Goal: Information Seeking & Learning: Learn about a topic

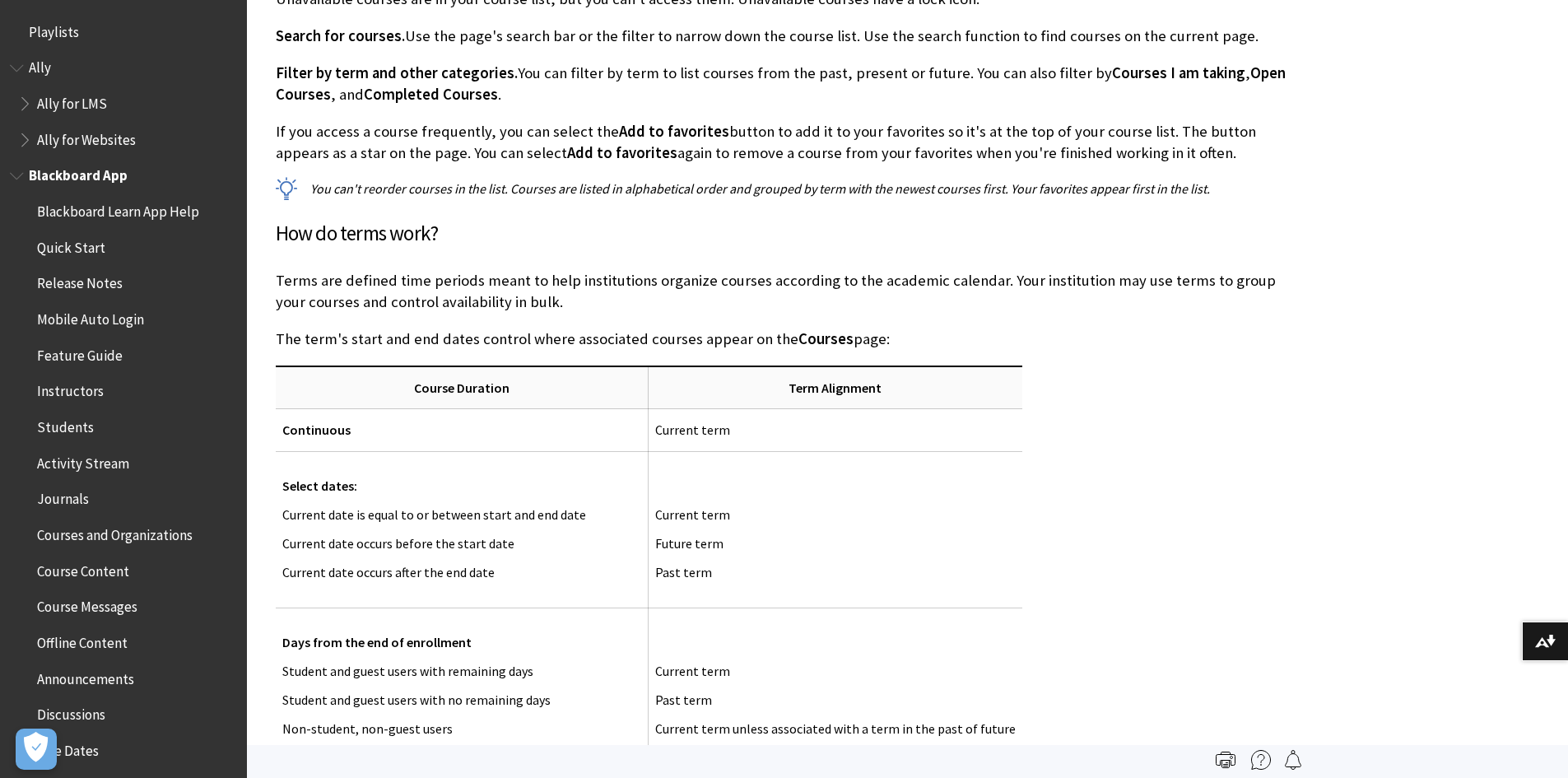
click at [118, 569] on span "Course Content" at bounding box center [83, 568] width 92 height 23
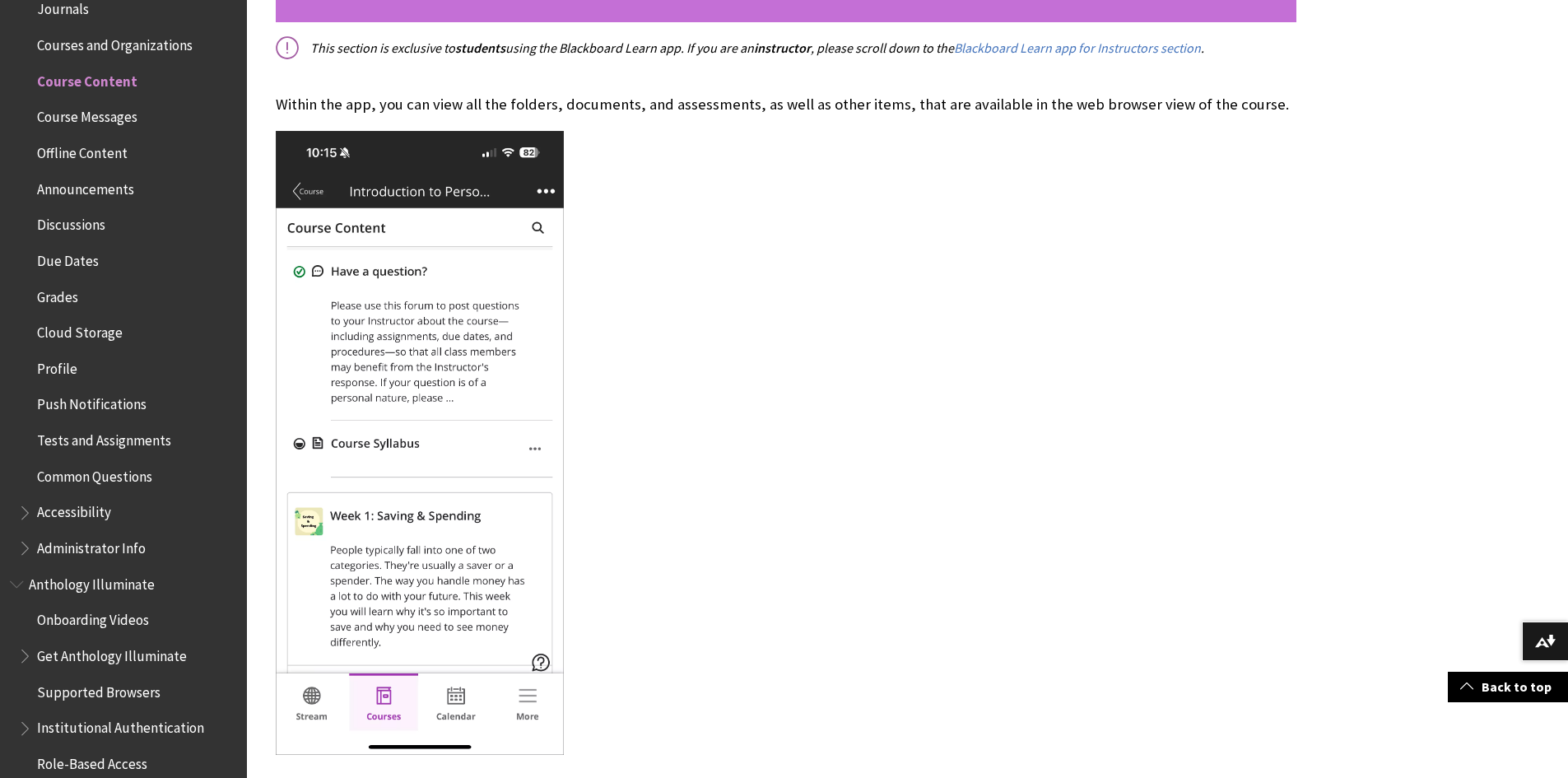
scroll to position [450, 0]
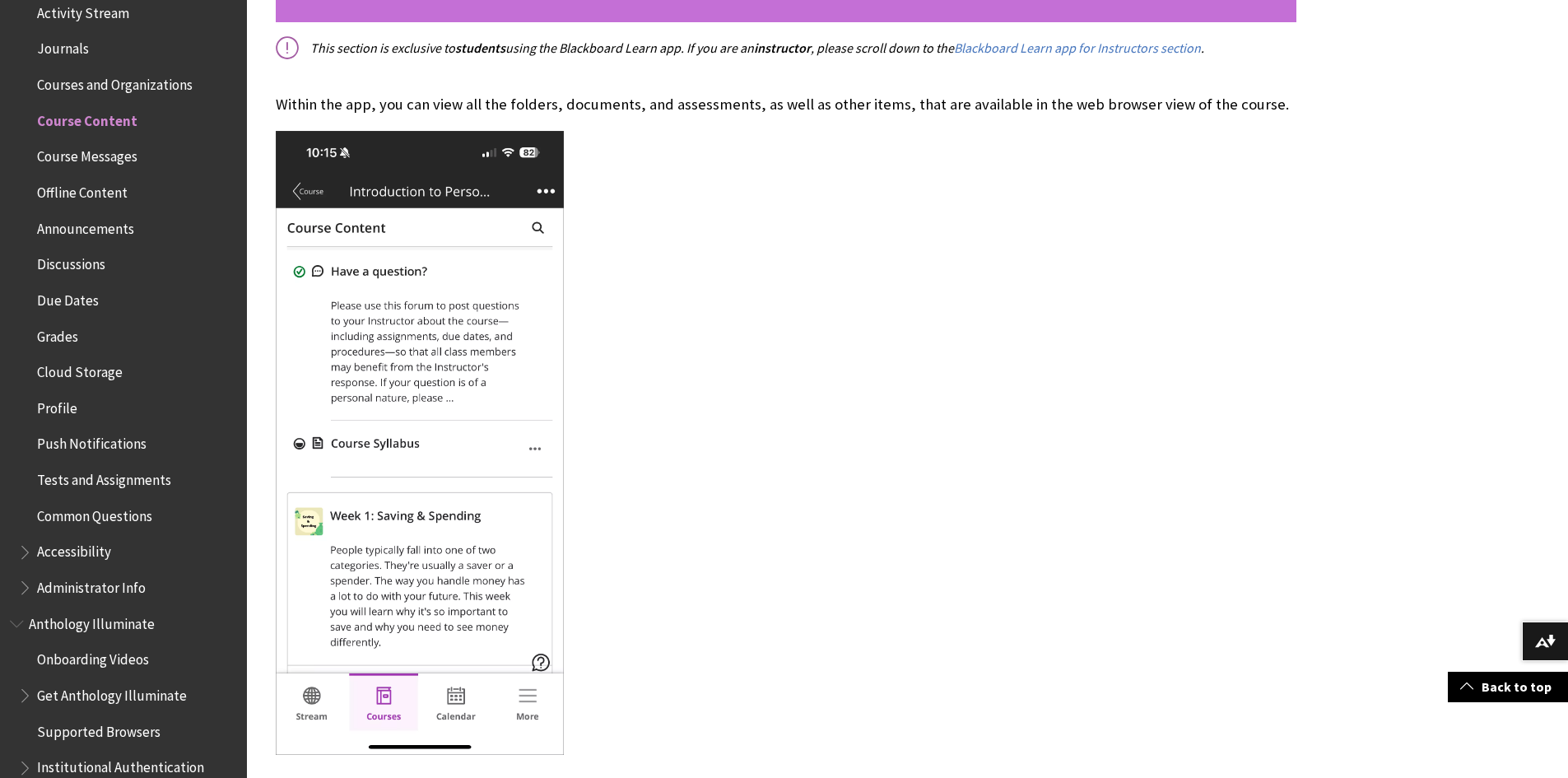
click at [93, 190] on span "Offline Content" at bounding box center [83, 190] width 91 height 23
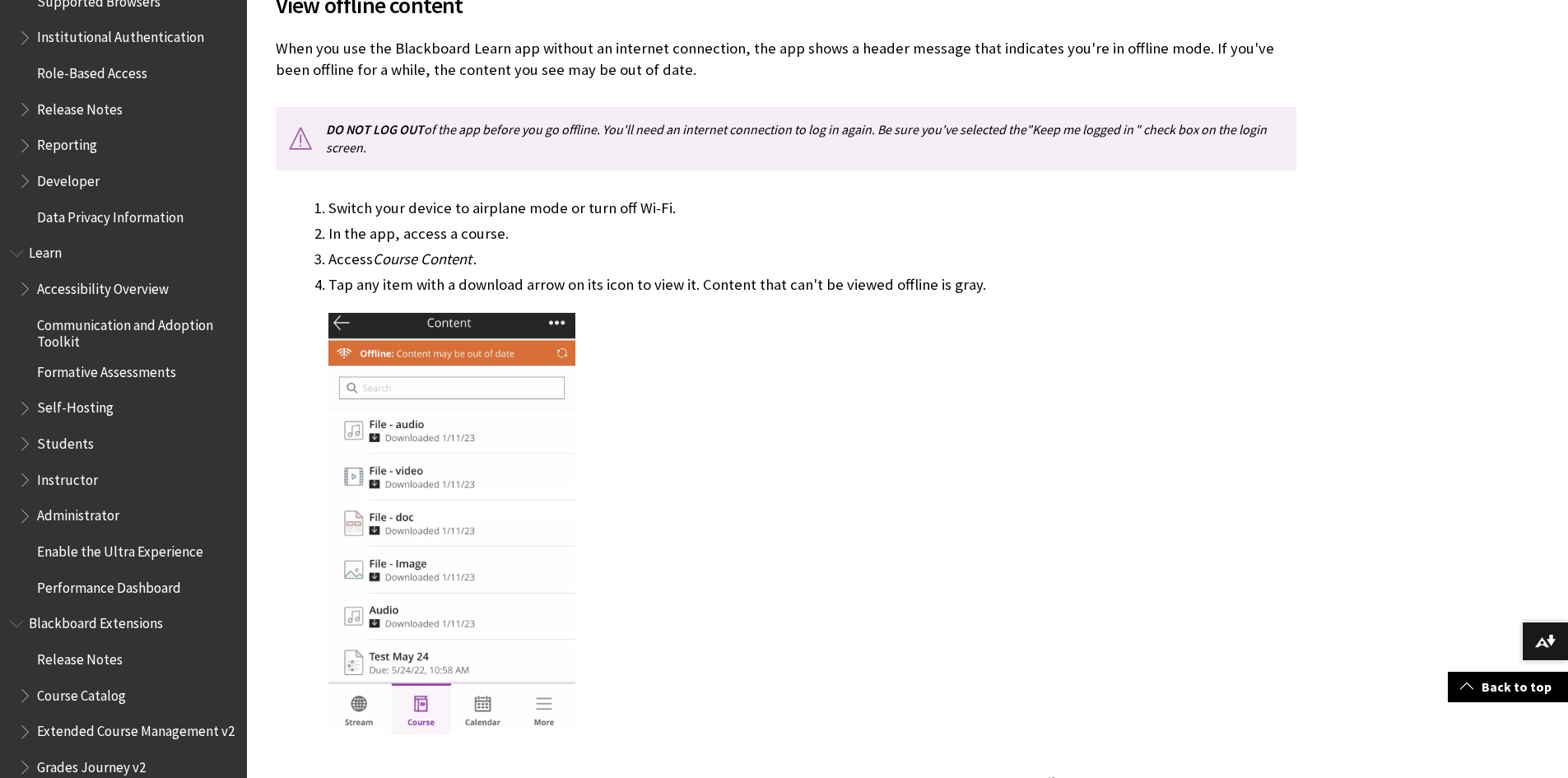
scroll to position [1234, 0]
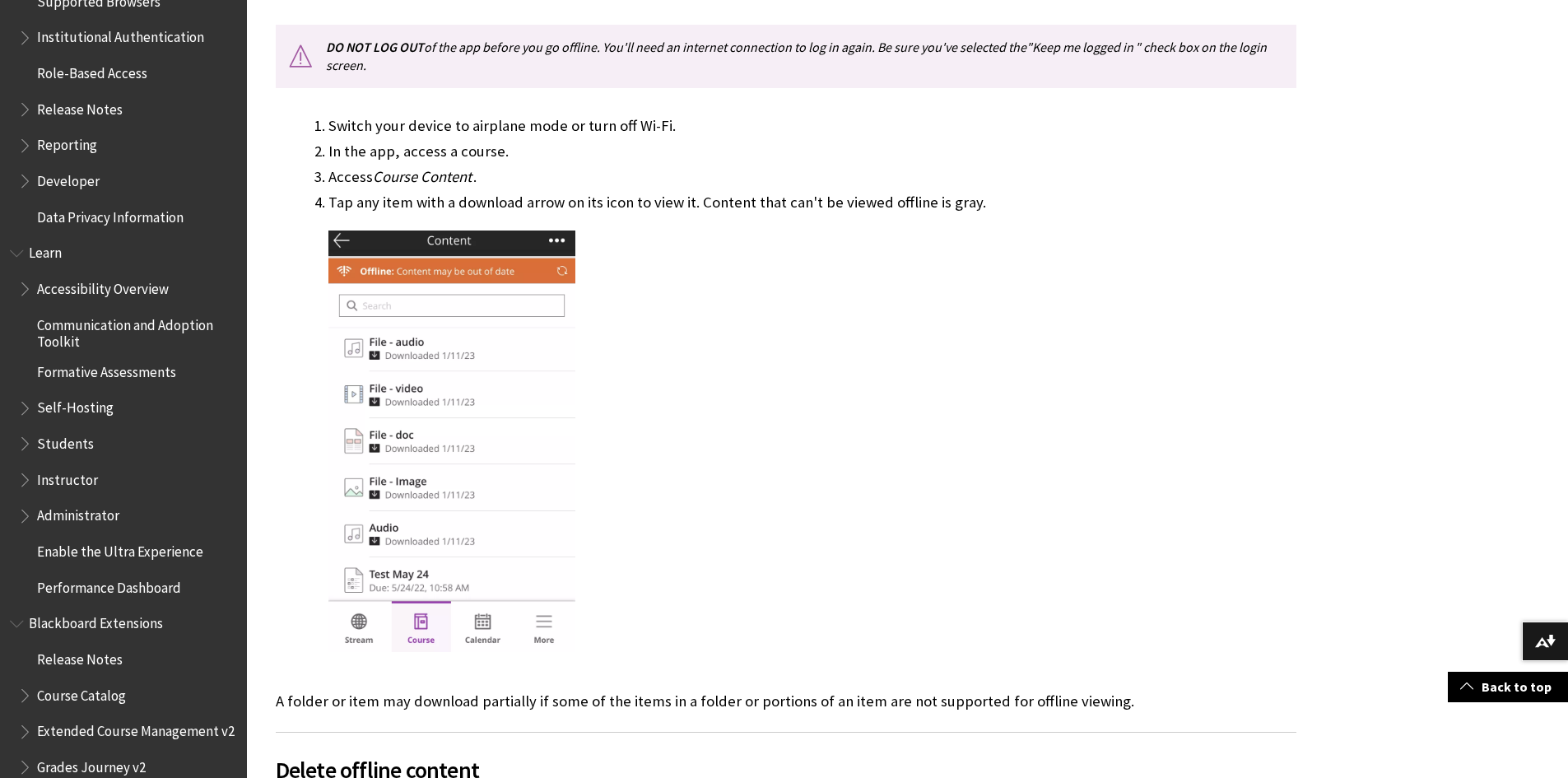
click at [72, 511] on span "Administrator" at bounding box center [78, 512] width 82 height 23
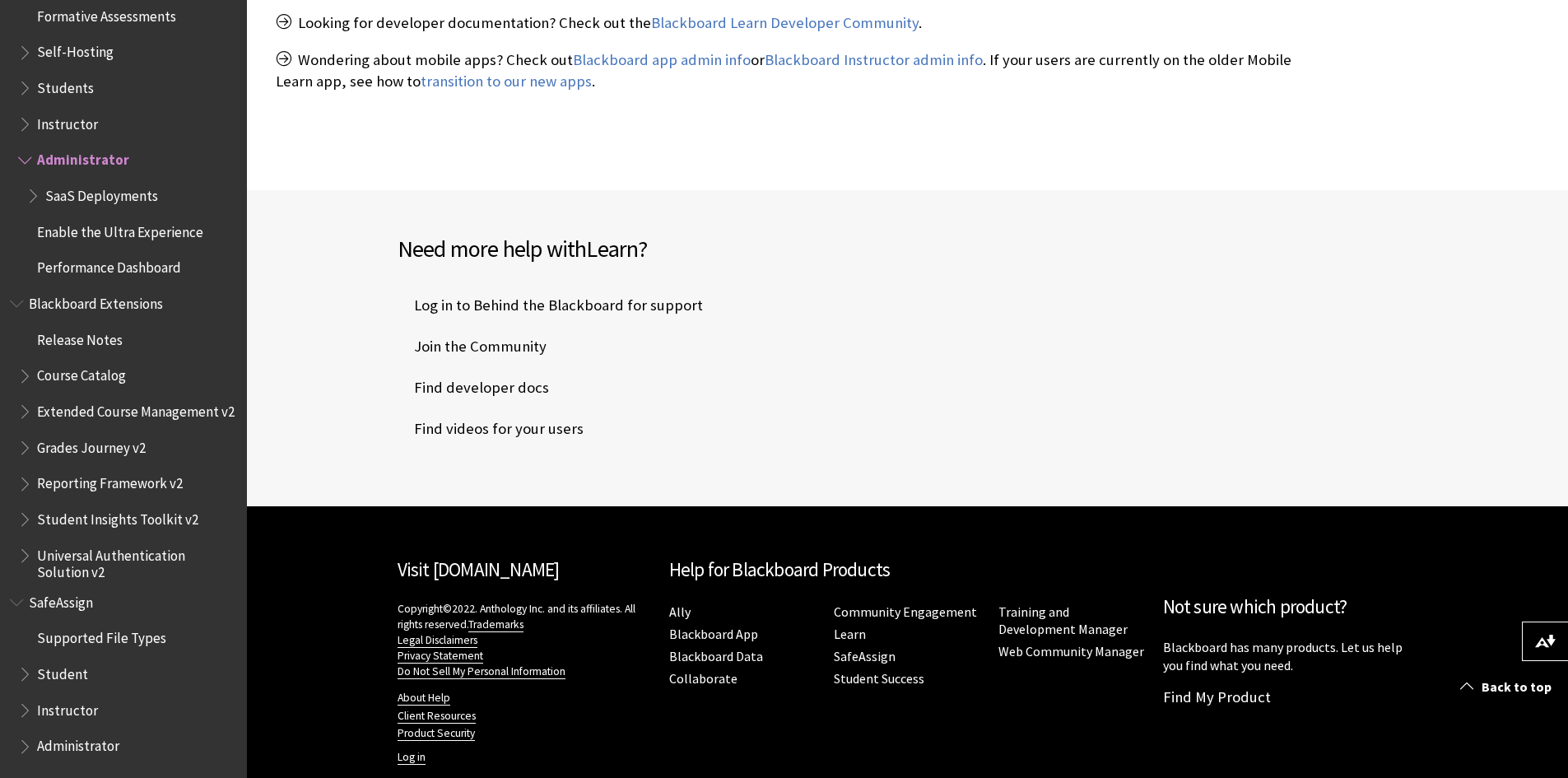
scroll to position [651, 0]
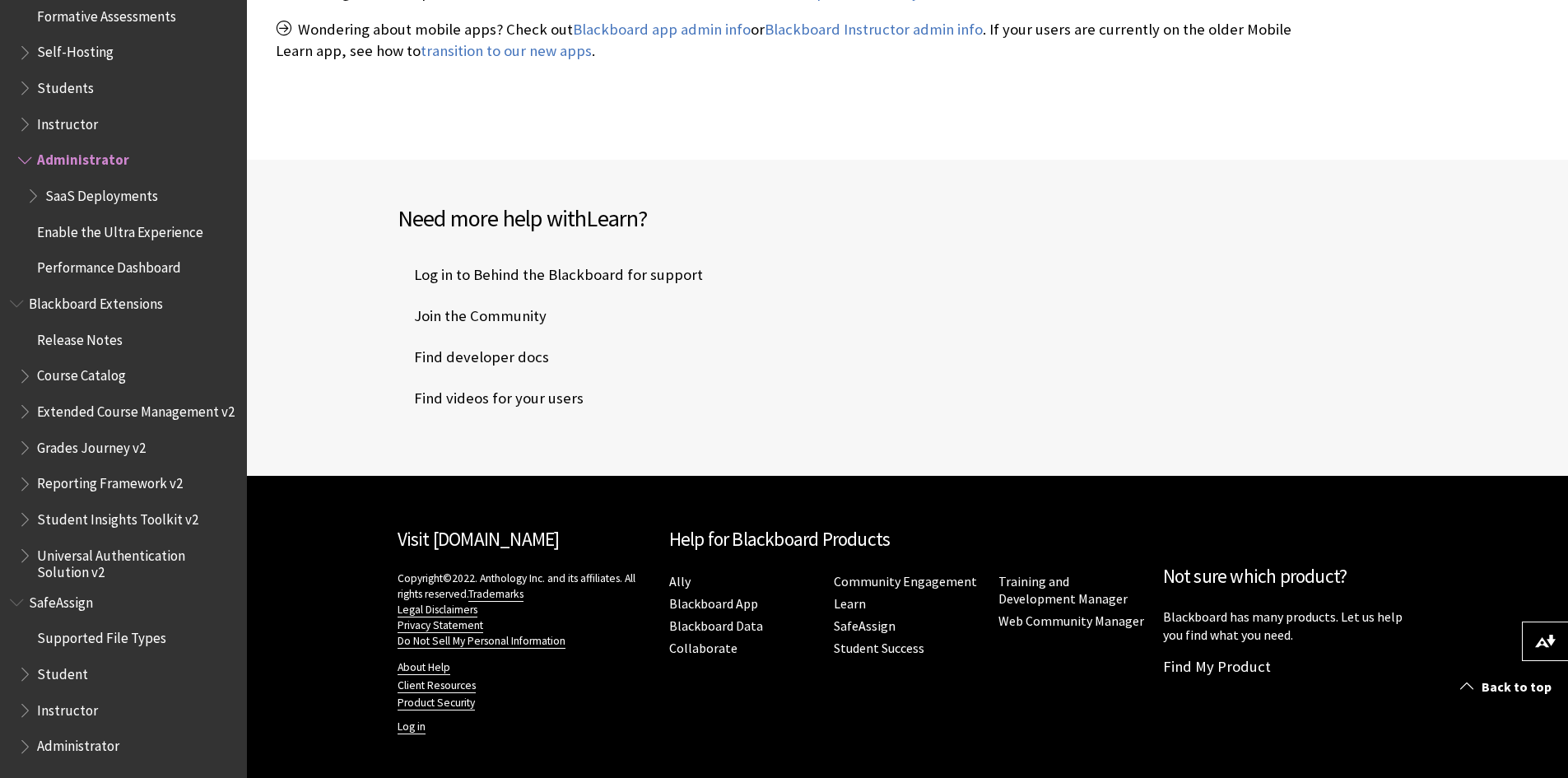
click at [70, 753] on span "Administrator" at bounding box center [78, 743] width 82 height 23
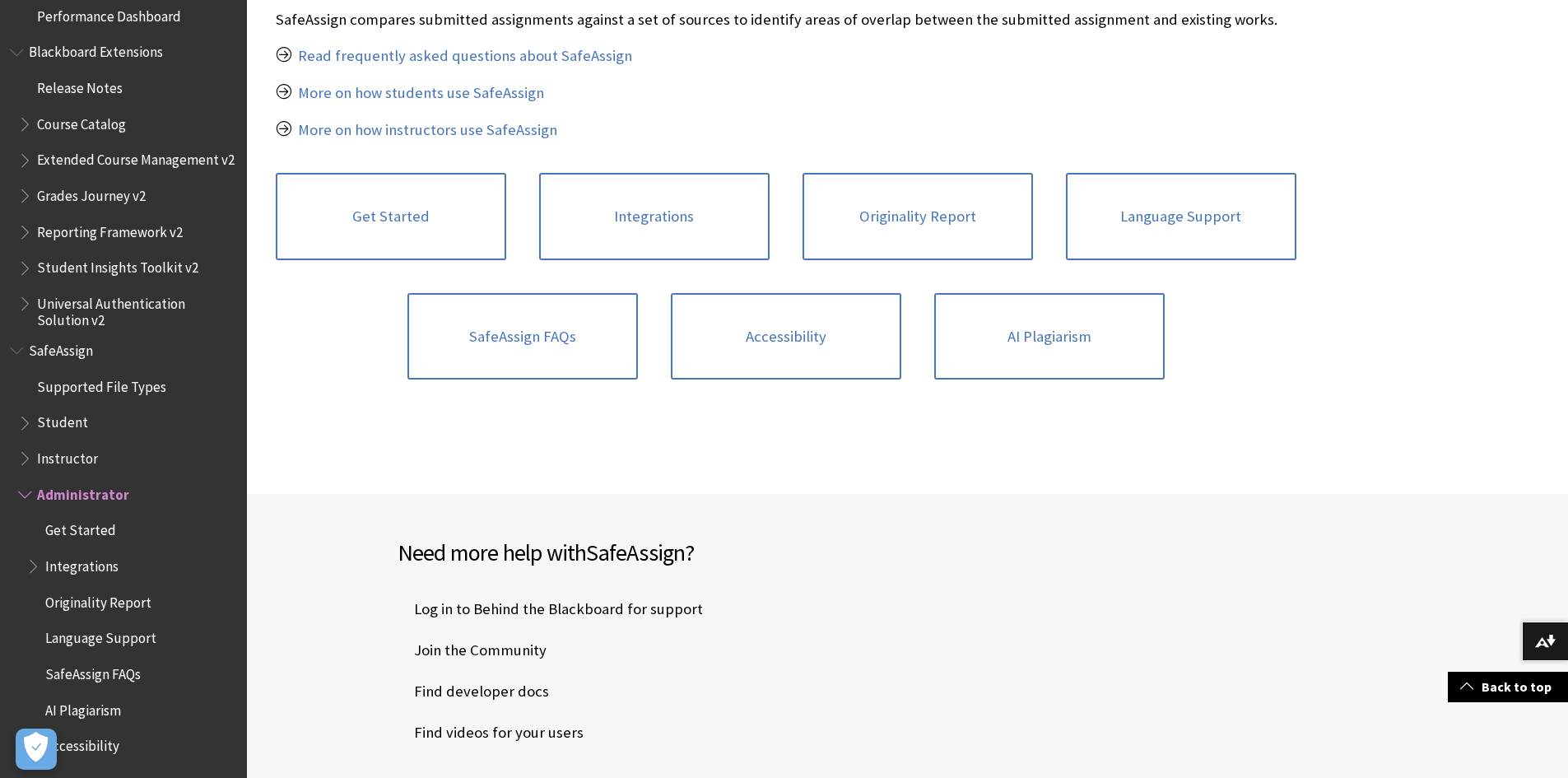
scroll to position [412, 0]
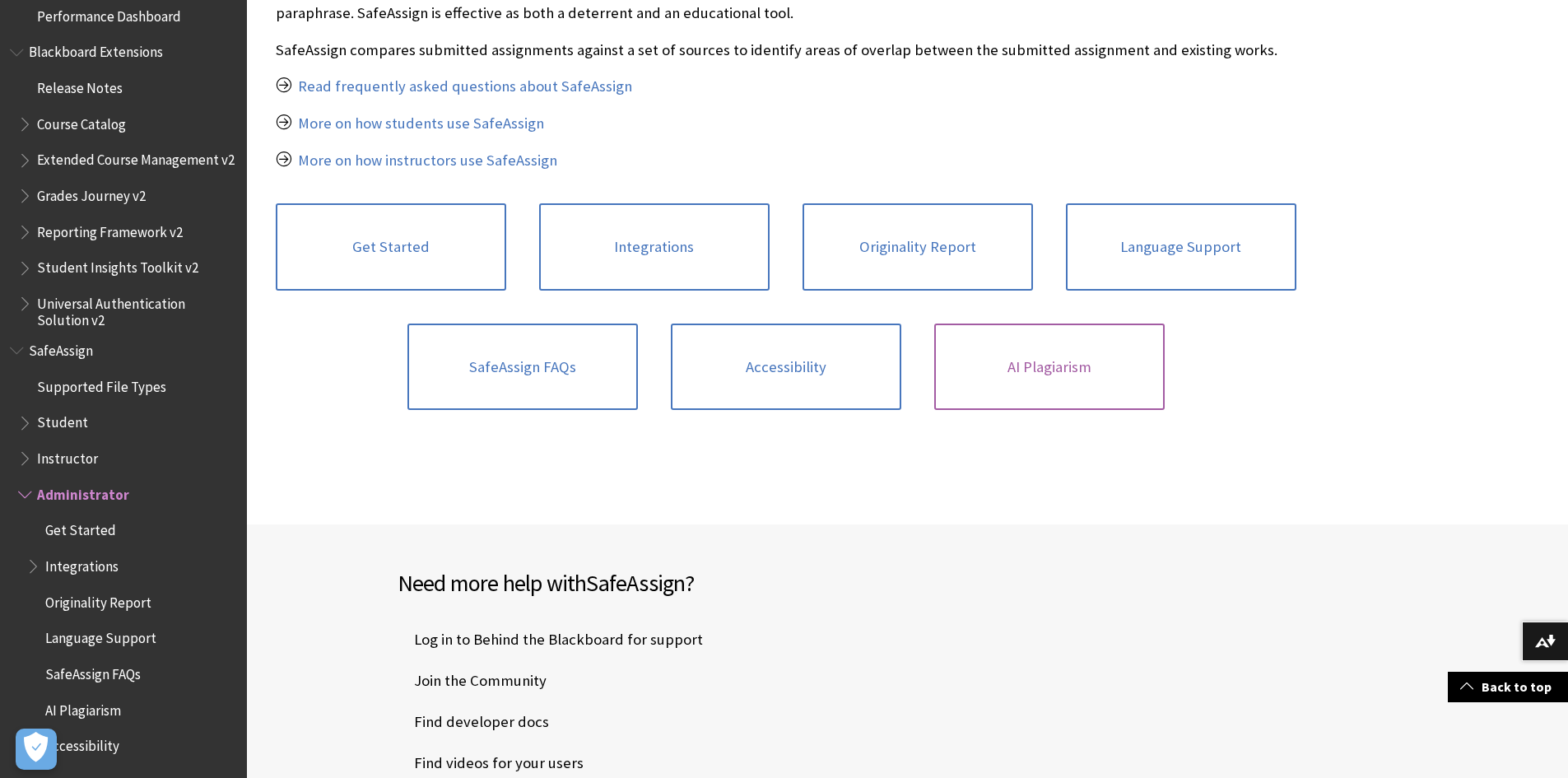
click at [1025, 369] on link "AI Plagiarism" at bounding box center [1049, 367] width 230 height 87
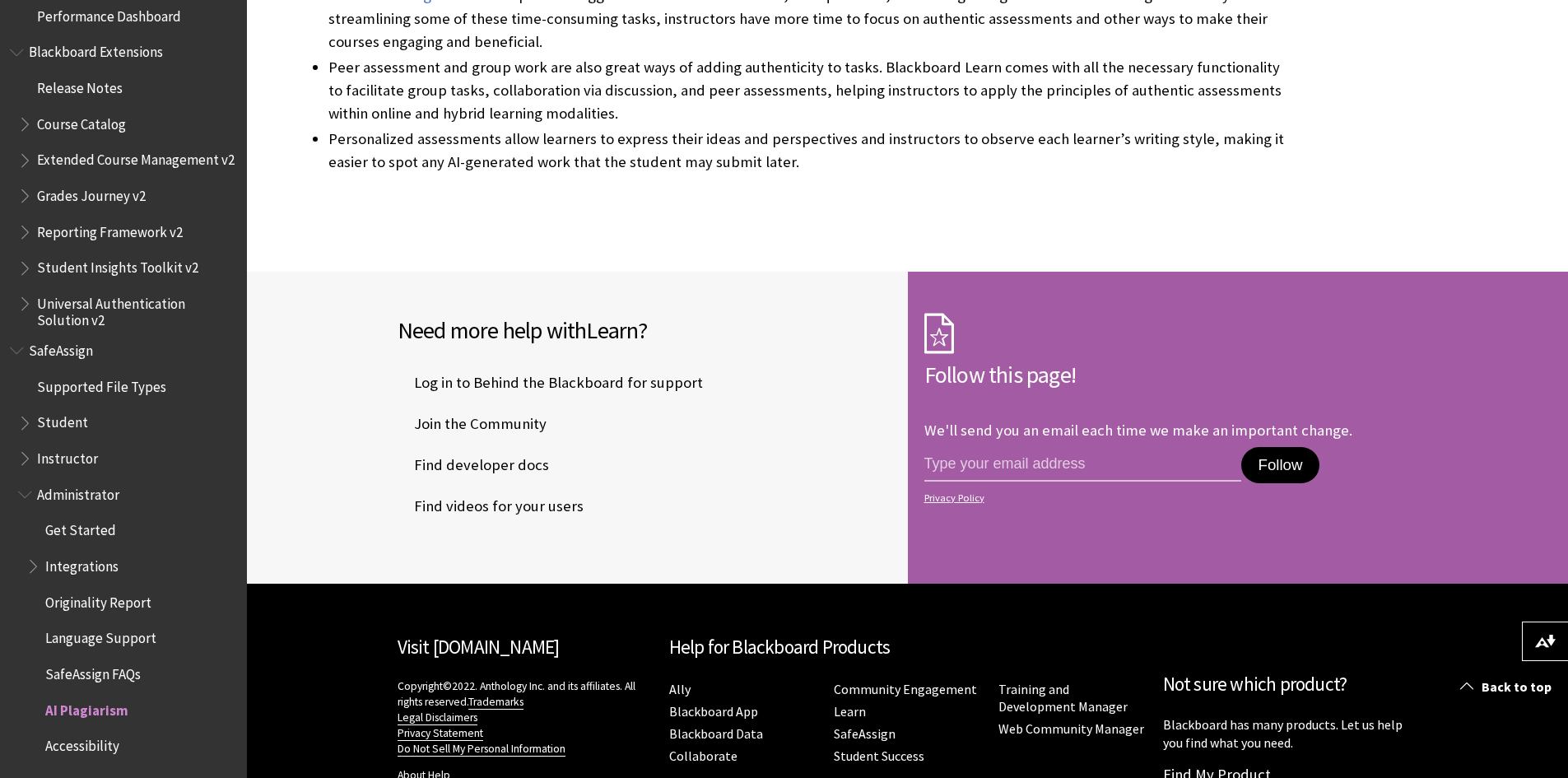
scroll to position [791, 0]
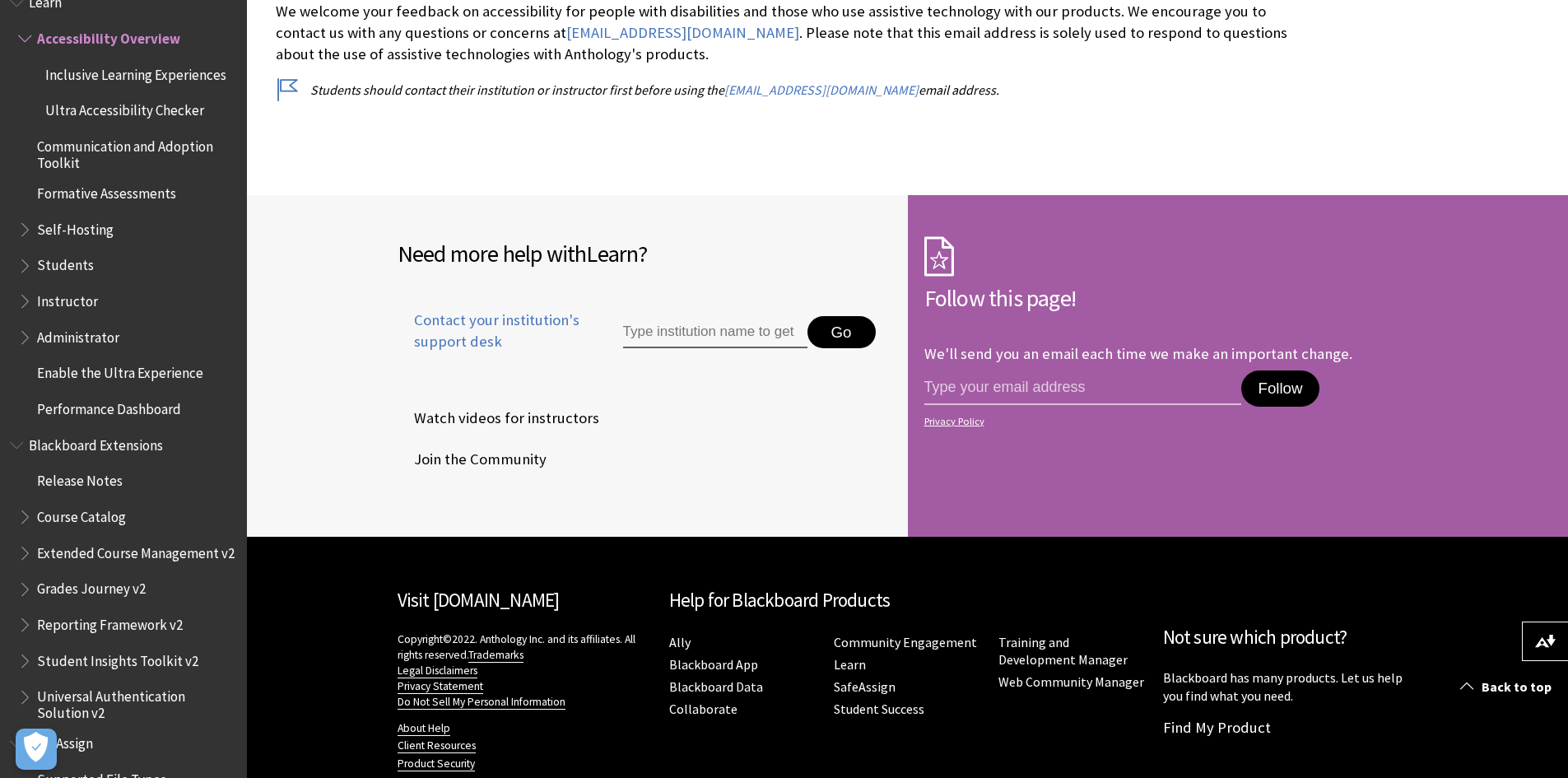
scroll to position [7161, 0]
